Goal: Task Accomplishment & Management: Manage account settings

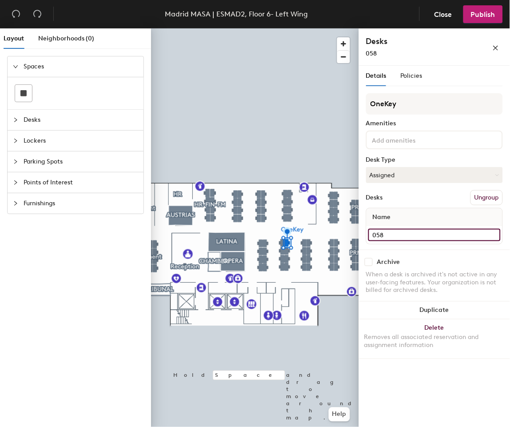
click at [420, 229] on input "058" at bounding box center [434, 235] width 132 height 12
click at [462, 229] on input "058" at bounding box center [434, 235] width 132 height 12
type input "058 - [PERSON_NAME]"
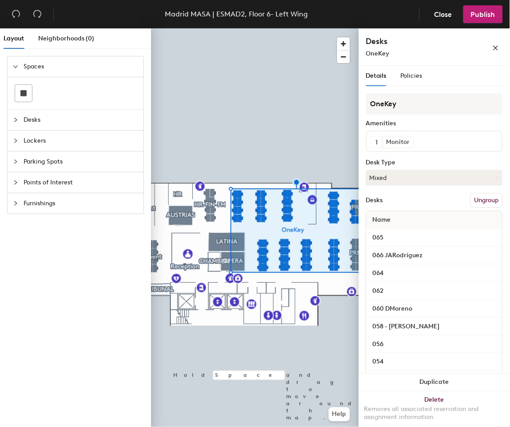
click at [409, 329] on div "058 - [PERSON_NAME]" at bounding box center [434, 326] width 136 height 18
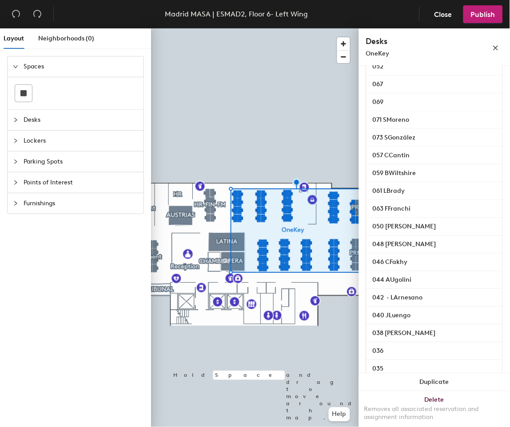
scroll to position [345, 0]
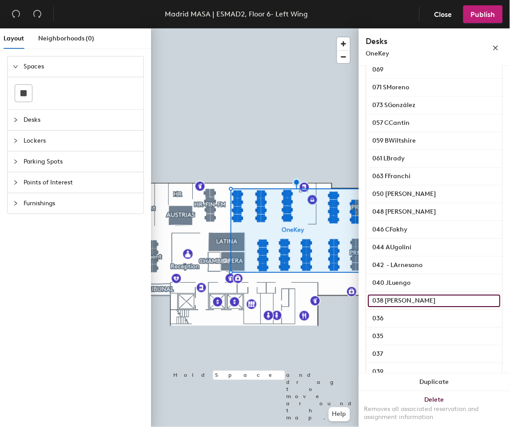
click at [485, 307] on input "038 [PERSON_NAME]" at bounding box center [434, 301] width 132 height 12
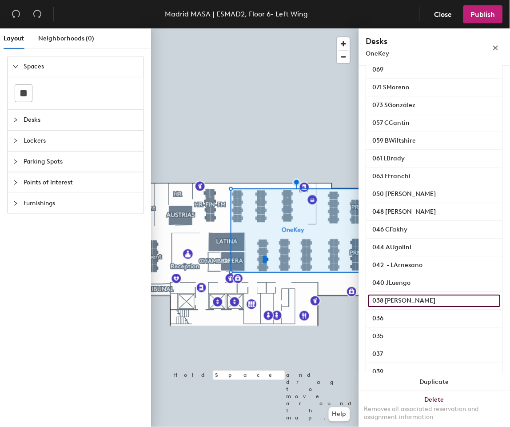
click at [413, 307] on input "038 [PERSON_NAME]" at bounding box center [434, 301] width 132 height 12
drag, startPoint x: 415, startPoint y: 308, endPoint x: 385, endPoint y: 308, distance: 29.3
click at [385, 307] on input "038 [PERSON_NAME]" at bounding box center [434, 301] width 132 height 12
drag, startPoint x: 391, startPoint y: 310, endPoint x: 386, endPoint y: 312, distance: 5.2
click at [386, 307] on input "038 [PERSON_NAME]" at bounding box center [434, 301] width 132 height 12
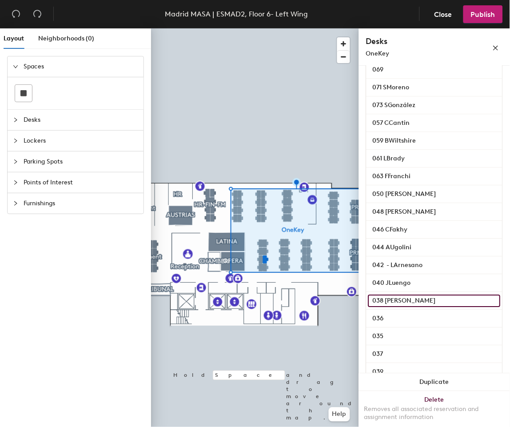
drag, startPoint x: 386, startPoint y: 309, endPoint x: 426, endPoint y: 306, distance: 40.0
click at [426, 306] on input "038 [PERSON_NAME]" at bounding box center [434, 301] width 132 height 12
click at [423, 307] on input "038 Anne Dufour" at bounding box center [434, 301] width 132 height 12
click at [425, 307] on input "038 Anne Dufour" at bounding box center [434, 301] width 132 height 12
drag, startPoint x: 427, startPoint y: 309, endPoint x: 385, endPoint y: 310, distance: 41.3
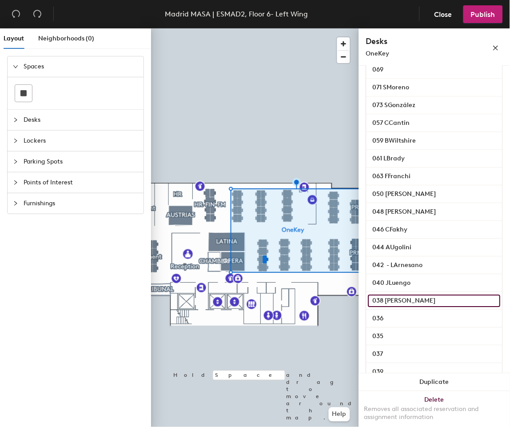
click at [385, 307] on input "038 Anne Dufour" at bounding box center [434, 301] width 132 height 12
drag, startPoint x: 394, startPoint y: 309, endPoint x: 388, endPoint y: 312, distance: 6.4
click at [388, 307] on input "038 Anne Dufour" at bounding box center [434, 301] width 132 height 12
drag, startPoint x: 385, startPoint y: 311, endPoint x: 425, endPoint y: 307, distance: 39.7
click at [425, 307] on input "038 Anne Dufour" at bounding box center [434, 301] width 132 height 12
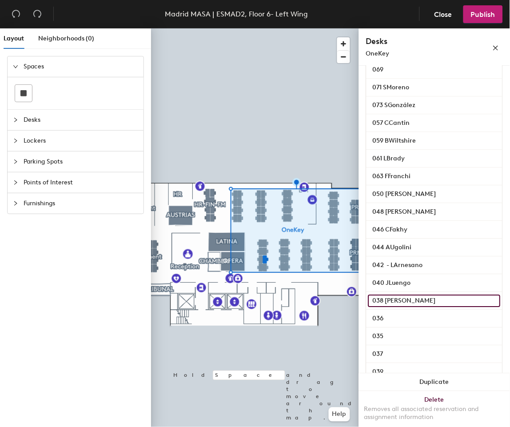
click at [392, 307] on input "038 Anne Dufour" at bounding box center [434, 301] width 132 height 12
click at [388, 307] on input "038 Anne Dufour" at bounding box center [434, 301] width 132 height 12
click at [394, 307] on input "038 Anne Dufour" at bounding box center [434, 301] width 132 height 12
drag, startPoint x: 389, startPoint y: 308, endPoint x: 418, endPoint y: 309, distance: 28.4
click at [422, 307] on input "038 Anne Dufour" at bounding box center [434, 301] width 132 height 12
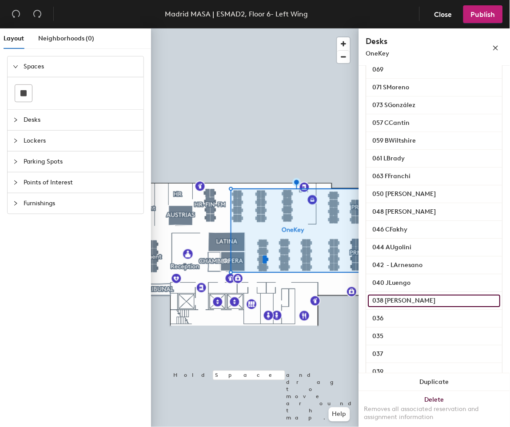
click at [409, 307] on input "038 Anne Dufour" at bounding box center [434, 301] width 132 height 12
click at [425, 307] on input "038 Anne Dufour" at bounding box center [434, 301] width 132 height 12
click at [427, 307] on input "038 Anne Dufour" at bounding box center [434, 301] width 132 height 12
click at [425, 307] on input "038 Anne Dufour" at bounding box center [434, 301] width 132 height 12
click at [426, 307] on input "038 Anne Dufour" at bounding box center [434, 301] width 132 height 12
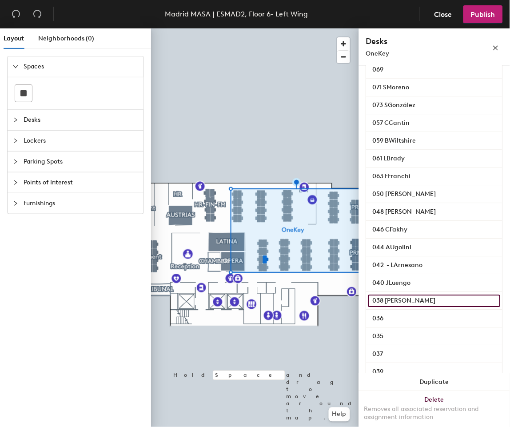
click at [423, 307] on input "038 Anne Dufour" at bounding box center [434, 301] width 132 height 12
click at [426, 310] on div "038 Anne Dufour" at bounding box center [434, 301] width 136 height 18
click at [424, 307] on input "038 Anne Dufour" at bounding box center [434, 301] width 132 height 12
click at [435, 307] on input "038 Anne Dufour" at bounding box center [434, 301] width 132 height 12
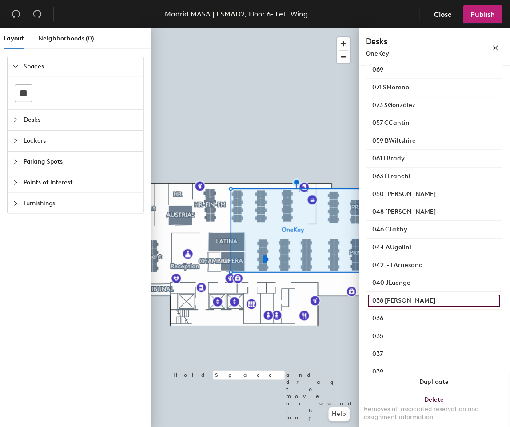
click at [435, 307] on input "038 Anne Dufour" at bounding box center [434, 301] width 132 height 12
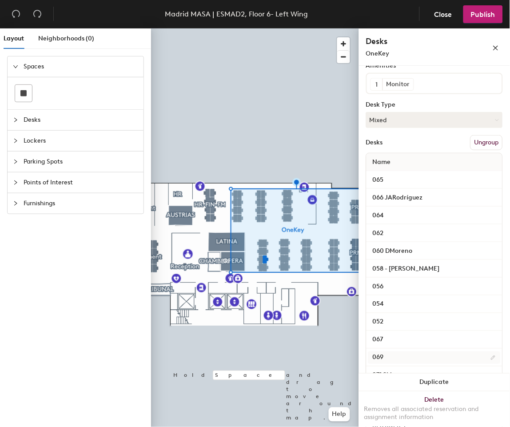
scroll to position [49, 0]
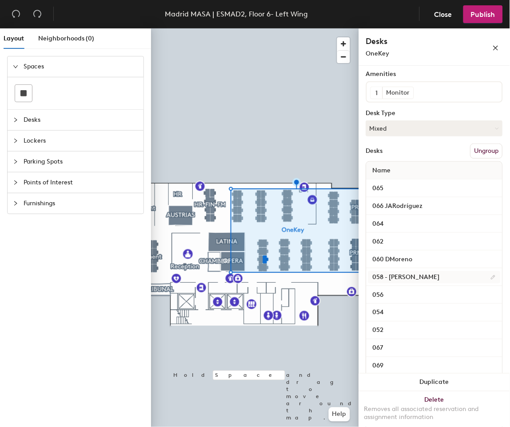
type input "038"
click at [404, 283] on input "058 - [PERSON_NAME]" at bounding box center [434, 277] width 132 height 12
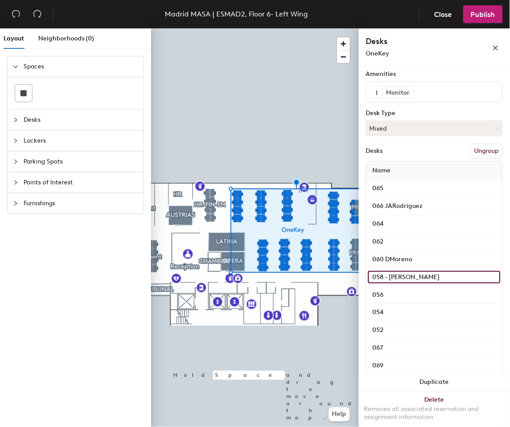
click at [424, 283] on input "058 - [PERSON_NAME]" at bounding box center [434, 277] width 132 height 12
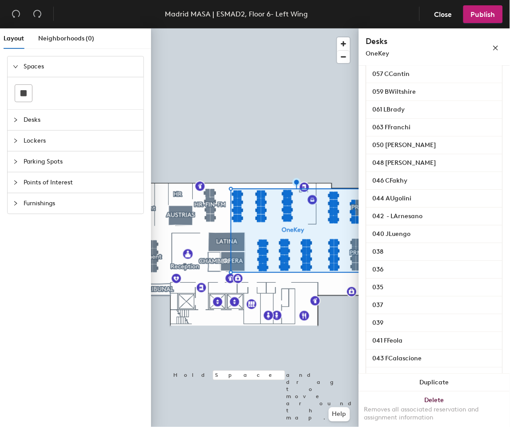
scroll to position [542, 0]
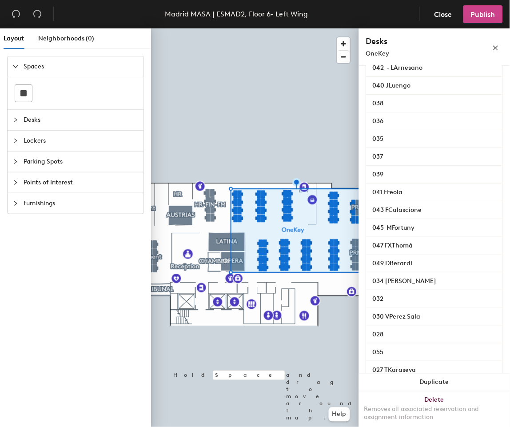
type input "058 - [PERSON_NAME]"
click at [472, 20] on button "Publish" at bounding box center [483, 14] width 40 height 18
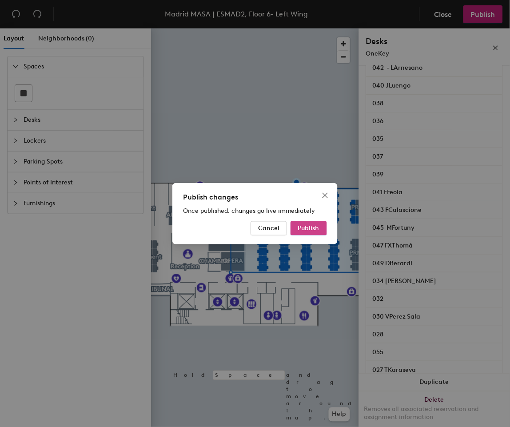
click at [307, 227] on span "Publish" at bounding box center [308, 228] width 21 height 8
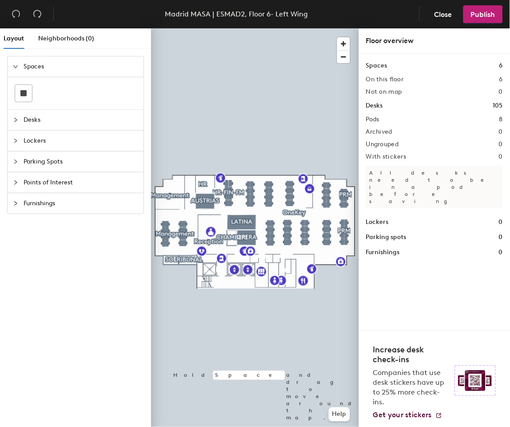
click at [289, 28] on div at bounding box center [255, 28] width 208 height 0
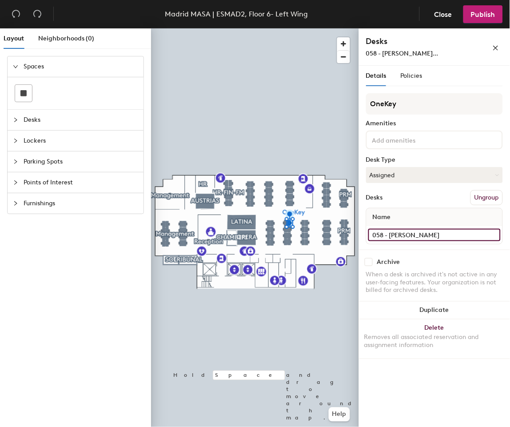
click at [494, 234] on input "058 - [PERSON_NAME]" at bounding box center [434, 235] width 132 height 12
drag, startPoint x: 416, startPoint y: 239, endPoint x: 406, endPoint y: 232, distance: 12.2
click at [415, 239] on input "058 - [PERSON_NAME]" at bounding box center [434, 235] width 132 height 12
click at [428, 233] on input "058 - [PERSON_NAME]" at bounding box center [434, 235] width 132 height 12
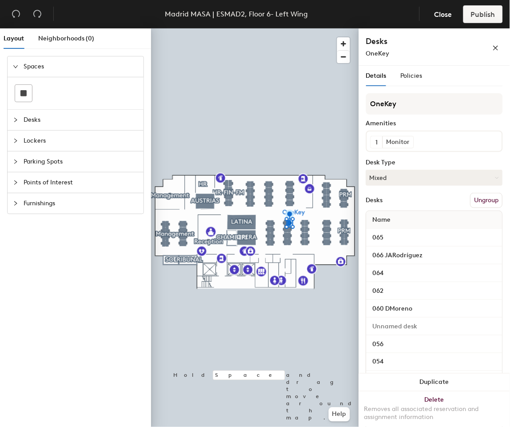
click at [422, 229] on div "Name" at bounding box center [434, 220] width 136 height 18
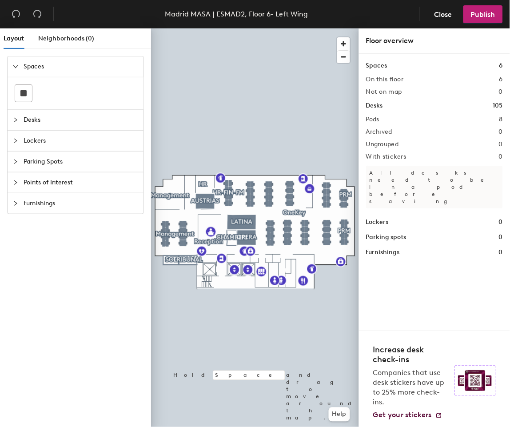
click at [289, 28] on div at bounding box center [255, 28] width 208 height 0
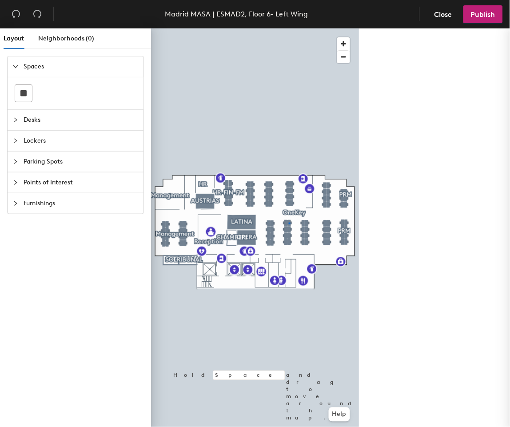
click at [289, 222] on div at bounding box center [290, 223] width 2 height 2
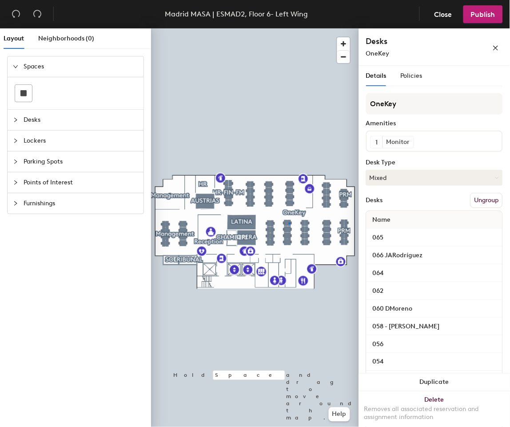
click at [289, 222] on div at bounding box center [290, 223] width 2 height 2
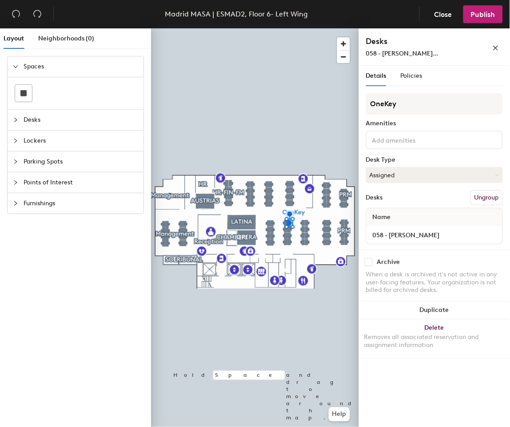
click at [284, 28] on div at bounding box center [255, 28] width 208 height 0
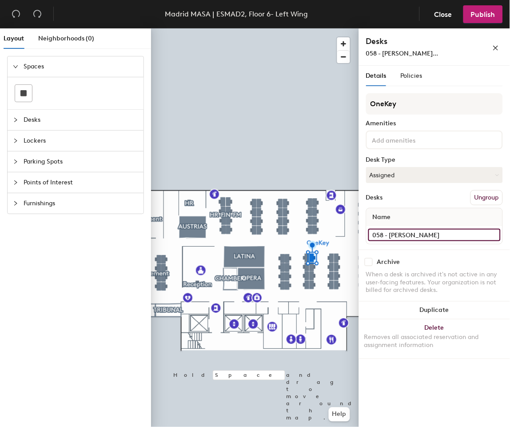
click at [404, 232] on input "058 - [PERSON_NAME]" at bounding box center [434, 235] width 132 height 12
click at [410, 232] on input "058 - [PERSON_NAME]" at bounding box center [434, 235] width 132 height 12
click at [428, 232] on input "058 - [PERSON_NAME]" at bounding box center [434, 235] width 132 height 12
click at [424, 234] on input "058 - [PERSON_NAME]" at bounding box center [434, 235] width 132 height 12
type input "058"
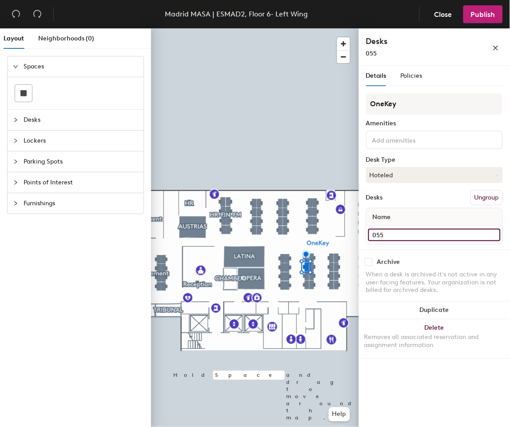
click at [402, 232] on input "055" at bounding box center [434, 235] width 132 height 12
type input "055 - [PERSON_NAME]"
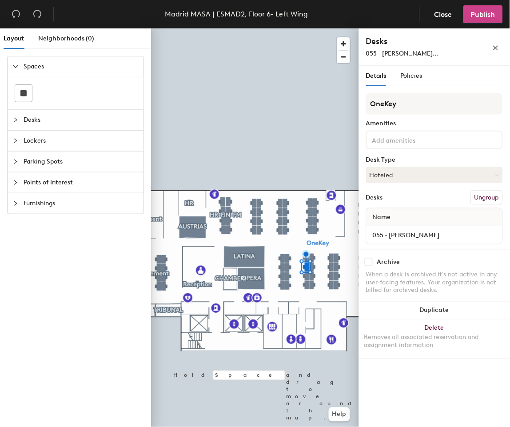
click at [480, 20] on button "Publish" at bounding box center [483, 14] width 40 height 18
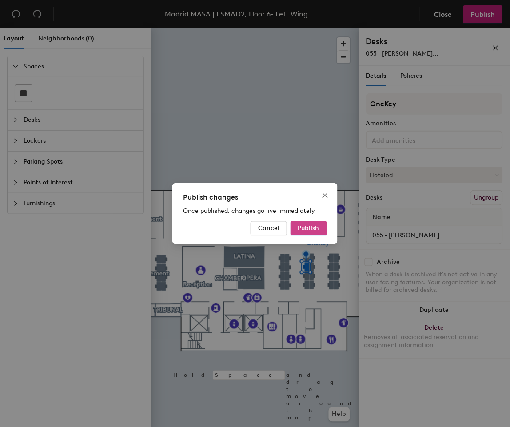
click at [309, 226] on span "Publish" at bounding box center [308, 228] width 21 height 8
